Goal: Find specific page/section: Find specific page/section

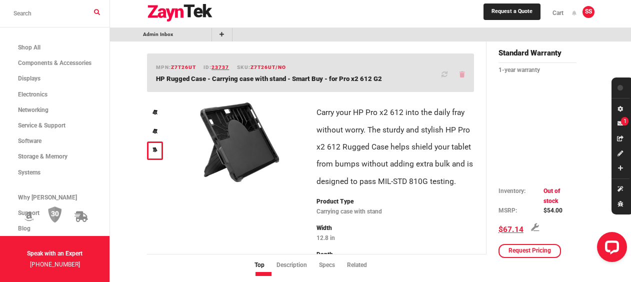
click at [97, 13] on input "search products" at bounding box center [54, 13] width 109 height 27
click at [30, 11] on input "search products" at bounding box center [54, 13] width 109 height 27
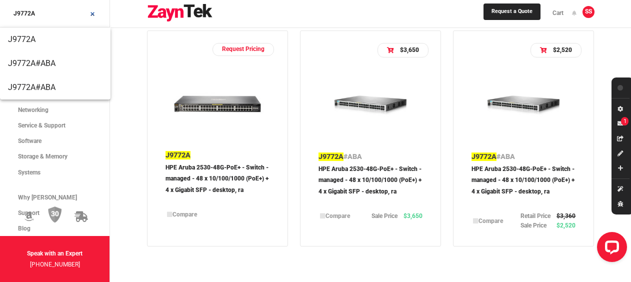
scroll to position [150, 0]
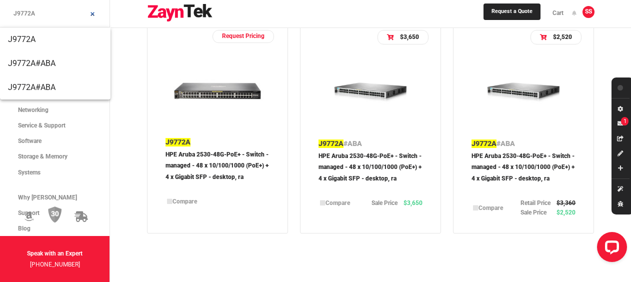
click at [482, 140] on span "J9772A" at bounding box center [483, 143] width 25 height 8
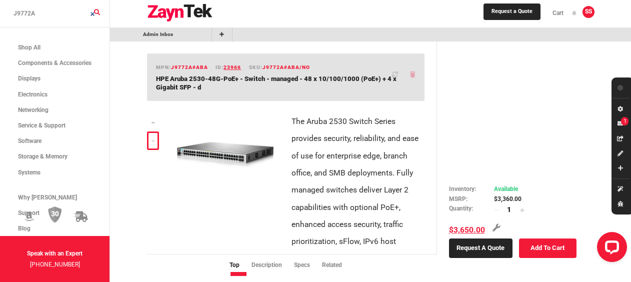
drag, startPoint x: 192, startPoint y: 65, endPoint x: 168, endPoint y: 70, distance: 24.9
click at [168, 70] on h6 "mpn: J9772A#ABA" at bounding box center [182, 67] width 52 height 8
drag, startPoint x: 168, startPoint y: 70, endPoint x: 172, endPoint y: 67, distance: 5.4
copy h6 "J9772A"
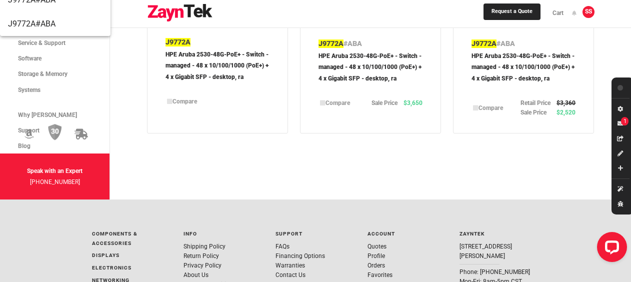
scroll to position [200, 0]
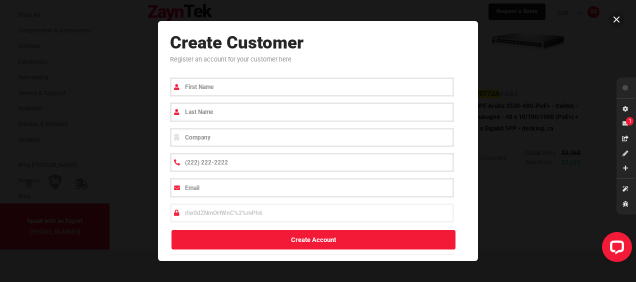
click at [616, 18] on button at bounding box center [616, 19] width 16 height 16
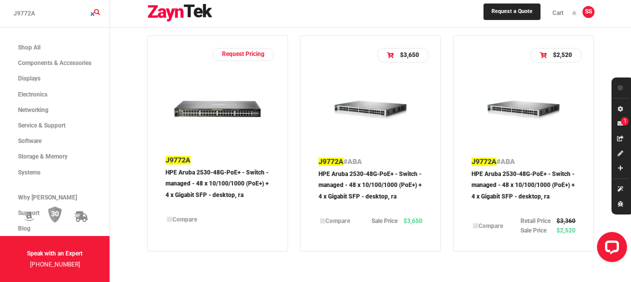
scroll to position [150, 0]
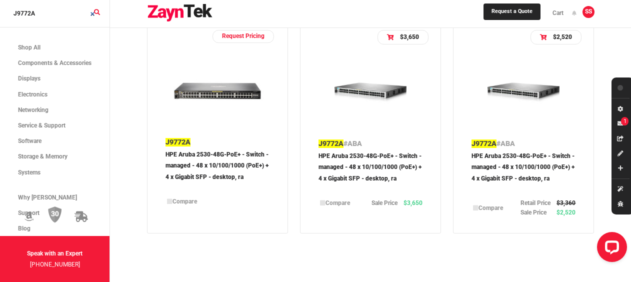
click at [47, 15] on input "J9772A" at bounding box center [54, 13] width 109 height 27
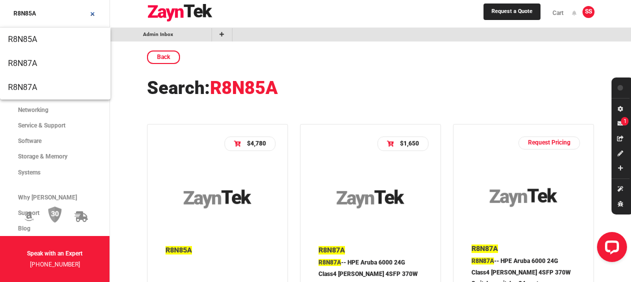
type input "R8N85A"
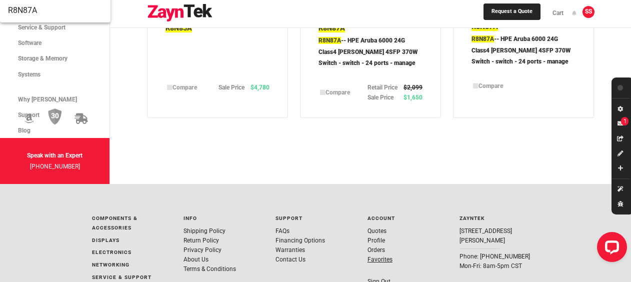
scroll to position [200, 0]
